Goal: Check status

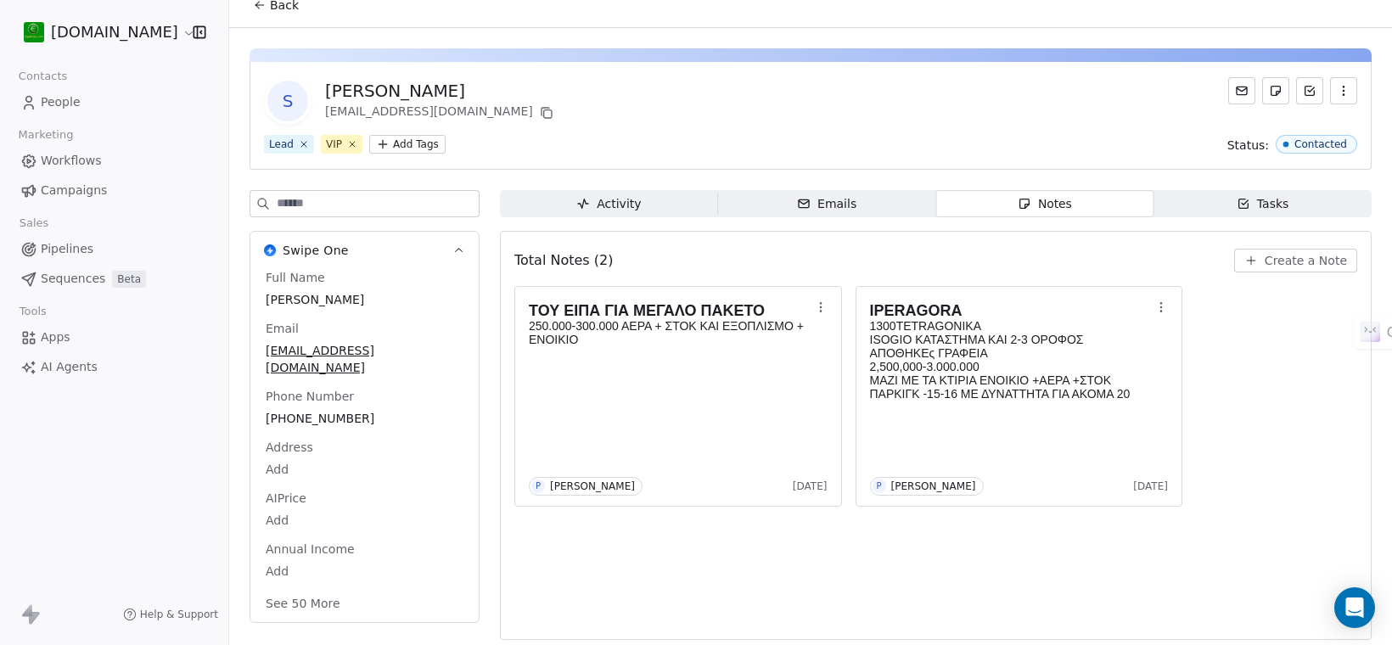
scroll to position [22, 0]
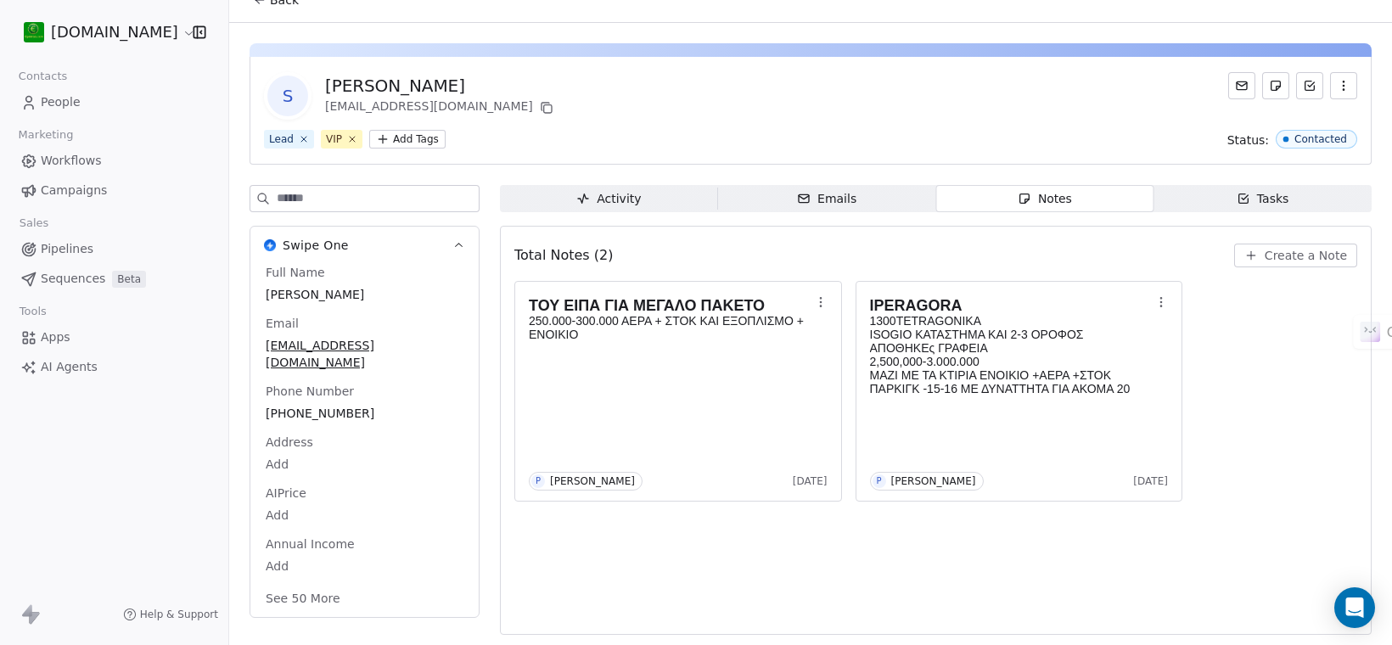
click at [620, 195] on div "Activity" at bounding box center [608, 199] width 65 height 18
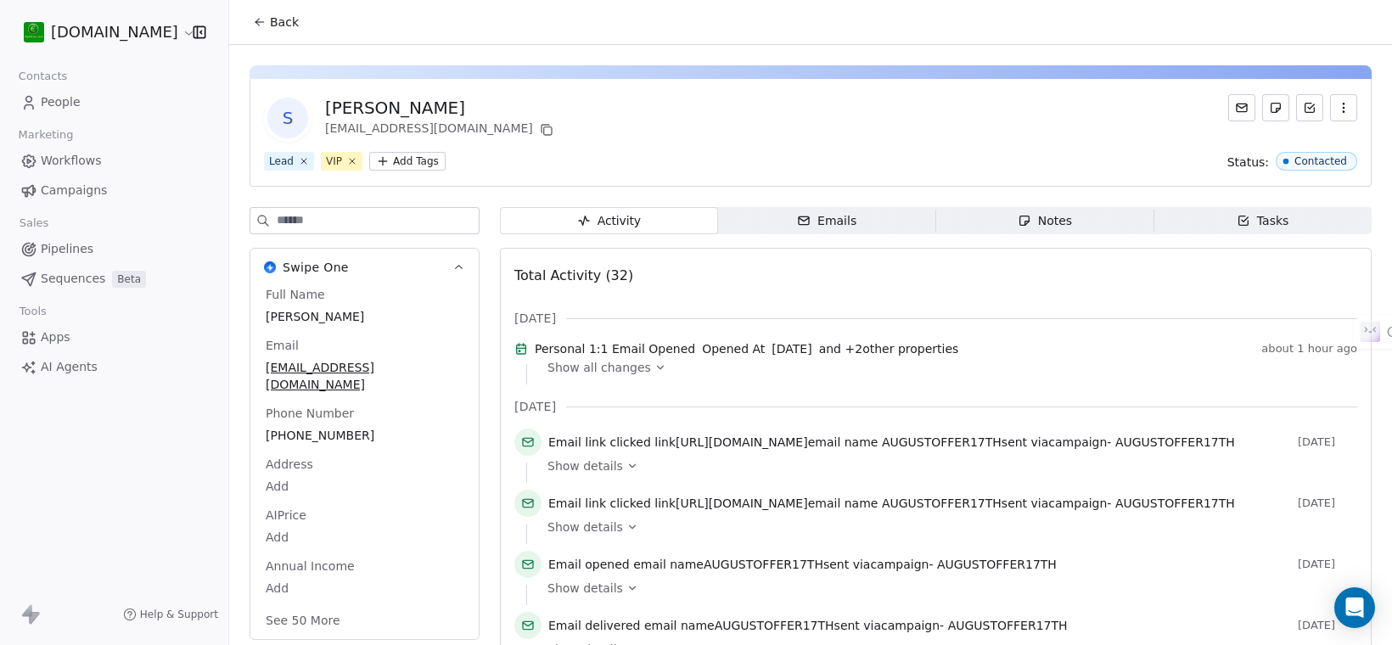
click at [654, 374] on icon at bounding box center [660, 368] width 12 height 12
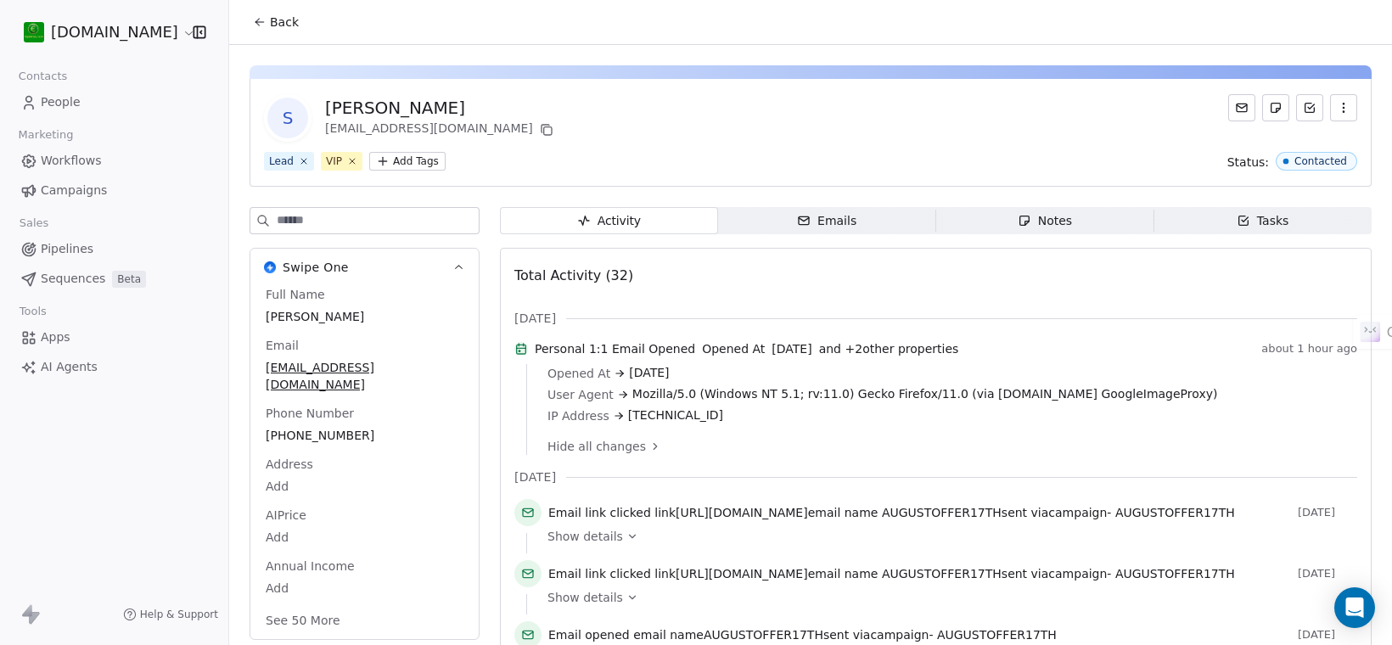
click at [944, 363] on div "Personal 1:1 Email Opened Opened At [DATE] and + 2 other properties about 1 hou…" at bounding box center [935, 352] width 843 height 24
